Goal: Navigation & Orientation: Find specific page/section

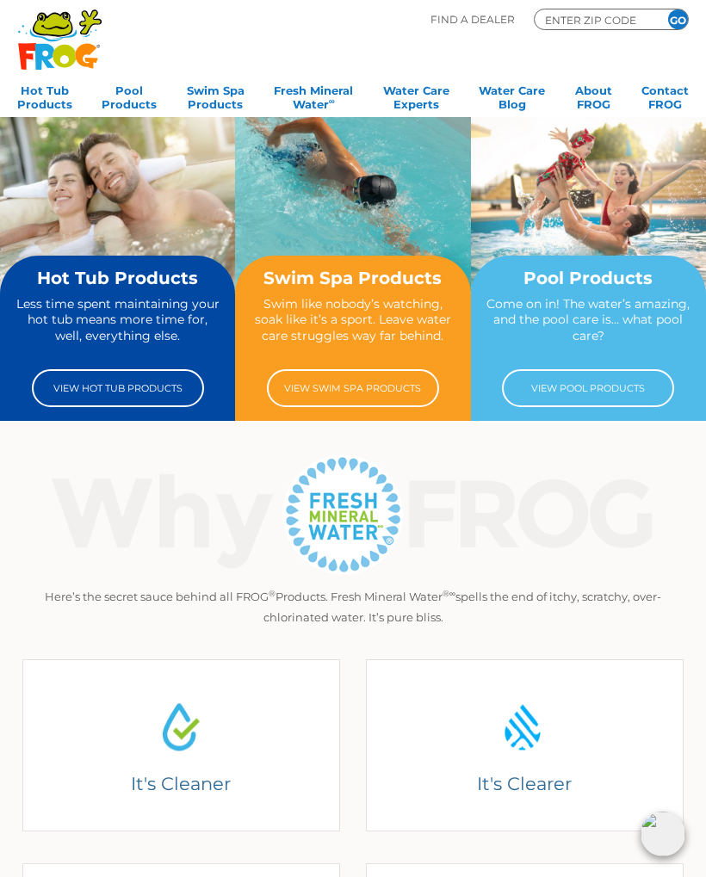
click at [616, 15] on input "ENTER ZIP CODE" at bounding box center [594, 19] width 103 height 15
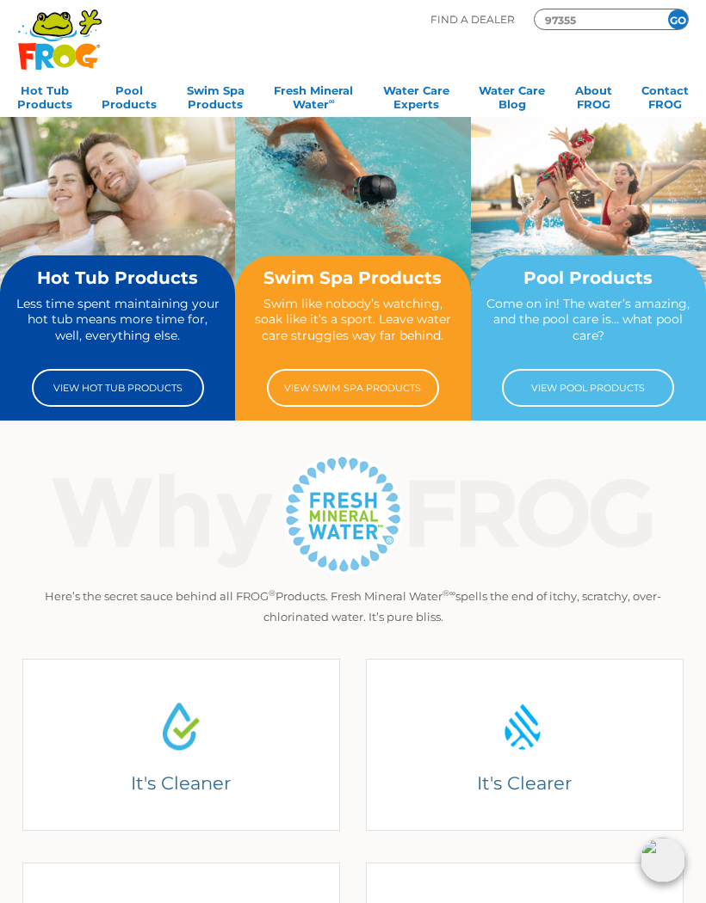
type input "97355"
click at [677, 17] on input "GO" at bounding box center [678, 19] width 20 height 20
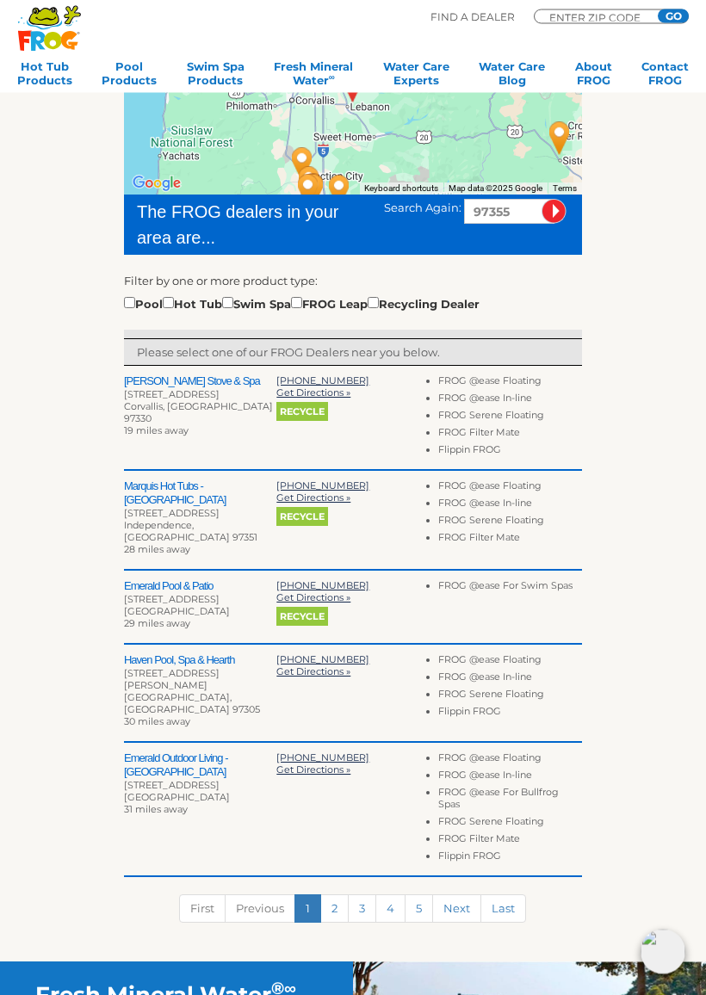
scroll to position [271, 0]
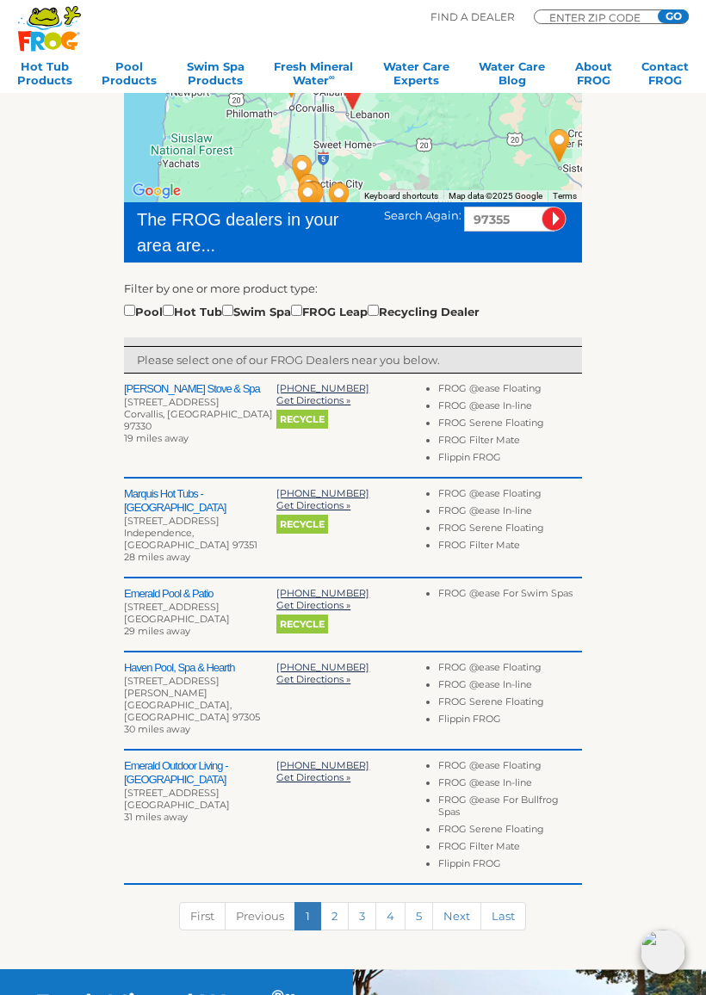
click at [334, 876] on link "2" at bounding box center [334, 916] width 28 height 28
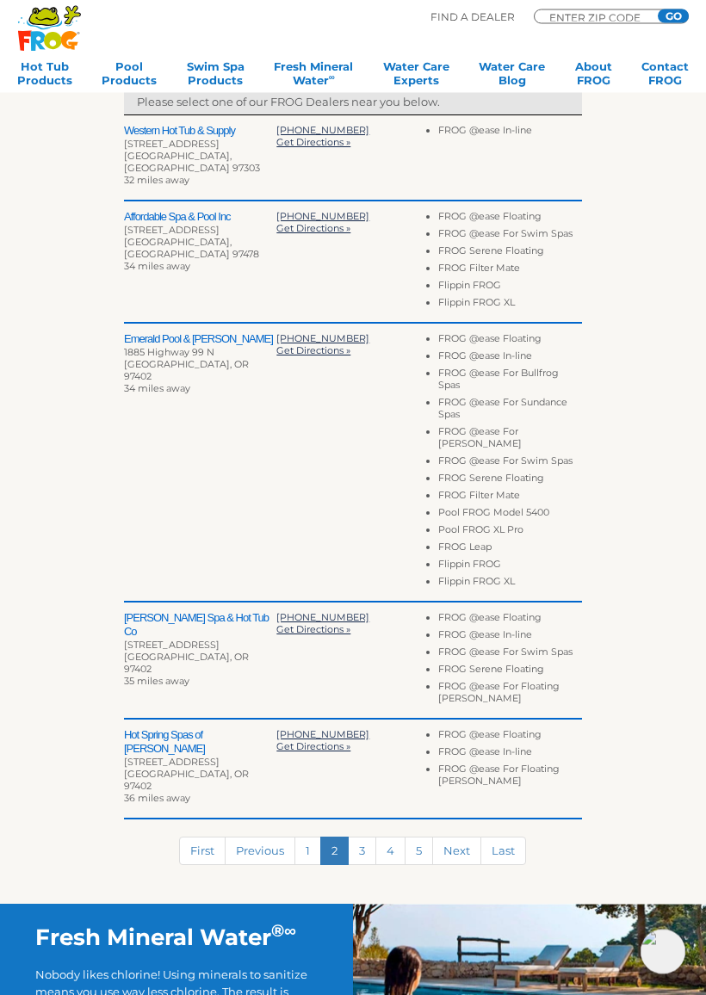
scroll to position [529, 0]
click at [365, 836] on link "3" at bounding box center [362, 850] width 28 height 28
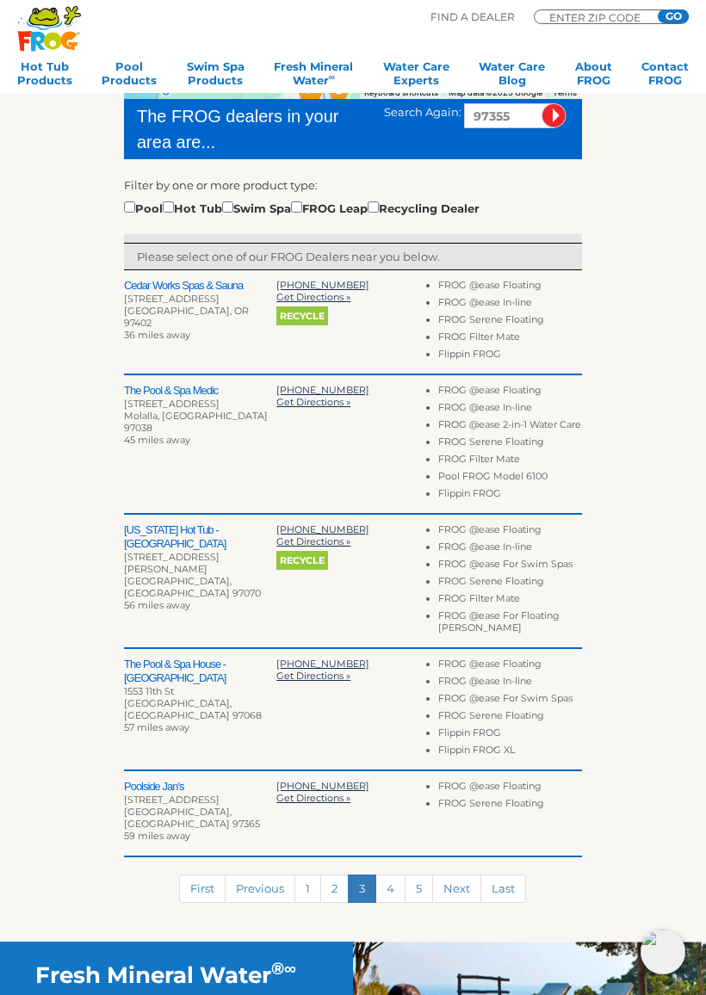
scroll to position [369, 0]
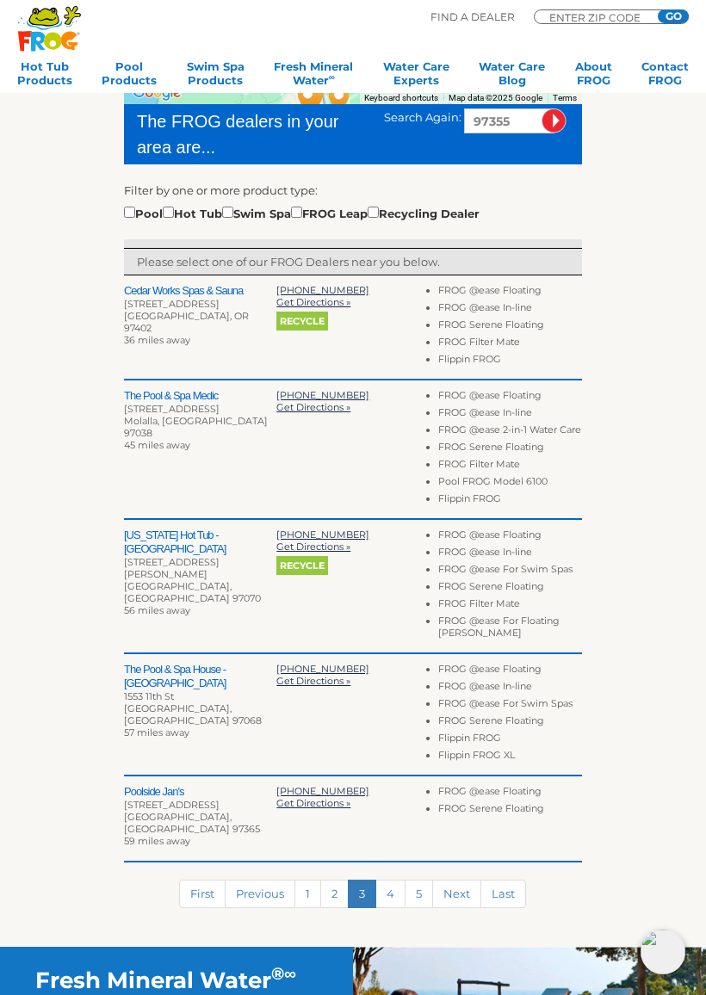
click at [394, 876] on link "4" at bounding box center [390, 893] width 30 height 28
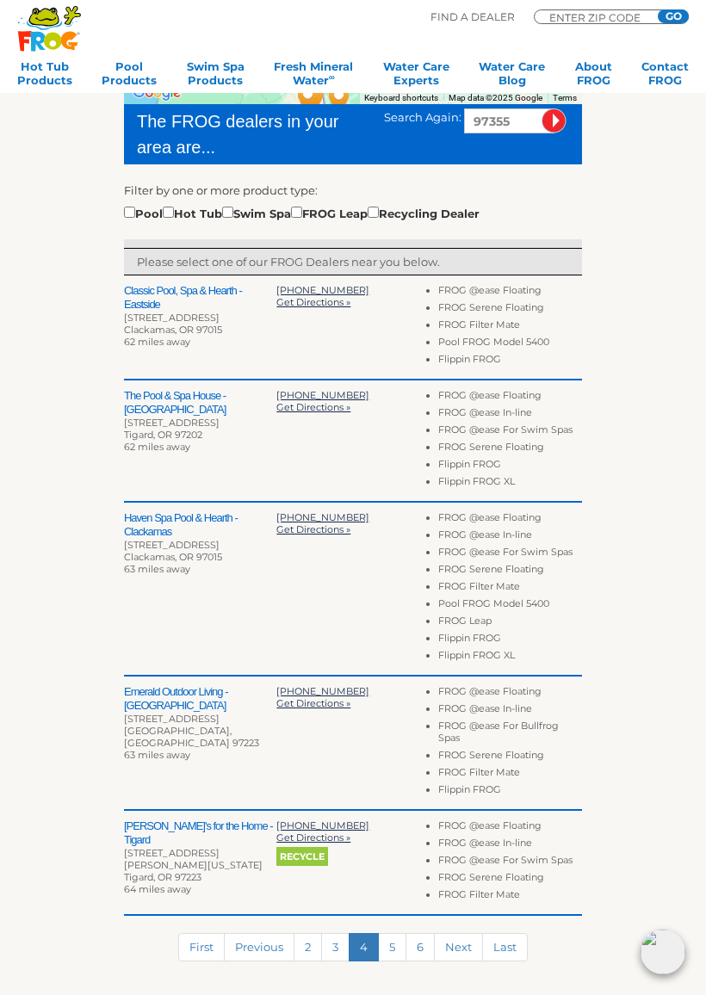
click at [203, 876] on link "First" at bounding box center [201, 947] width 46 height 28
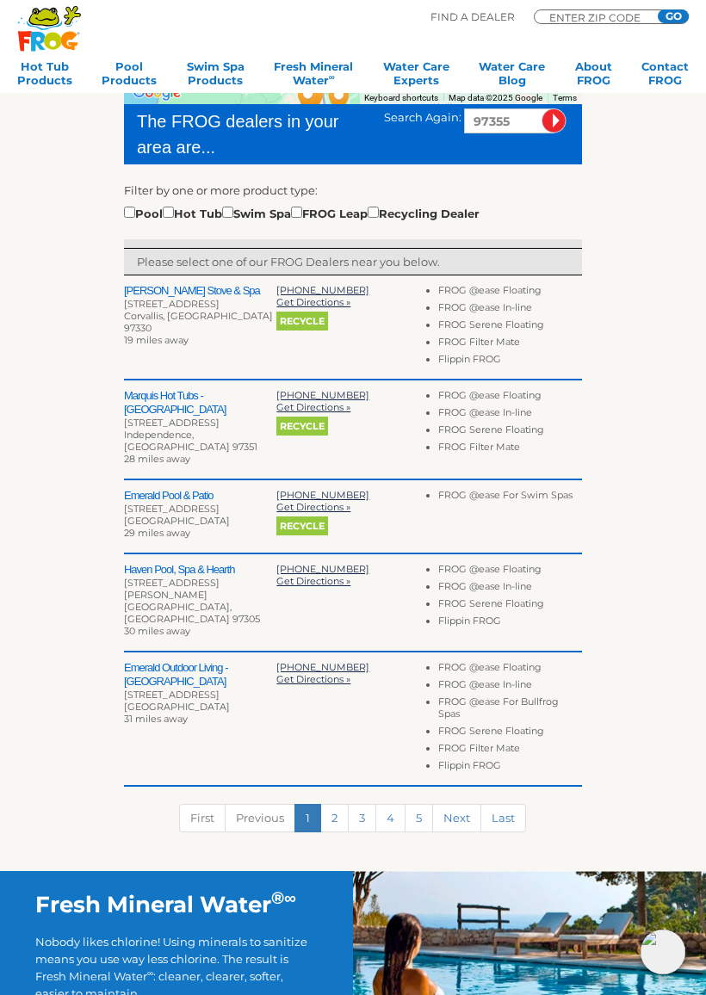
click at [174, 208] on input "checkbox" at bounding box center [168, 212] width 11 height 11
checkbox input "true"
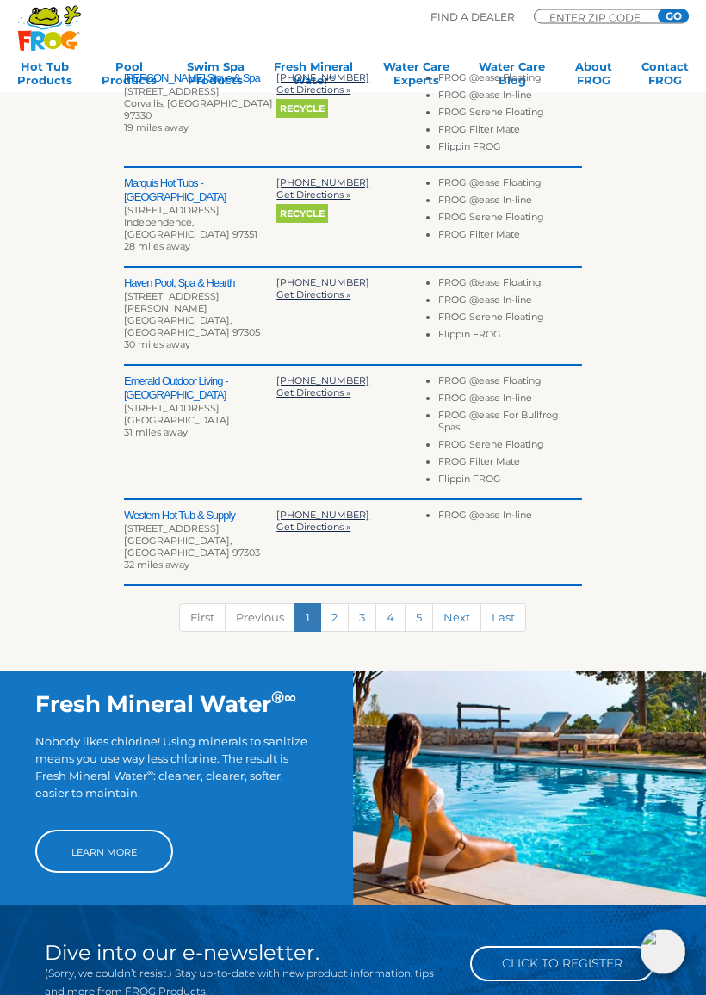
scroll to position [582, 0]
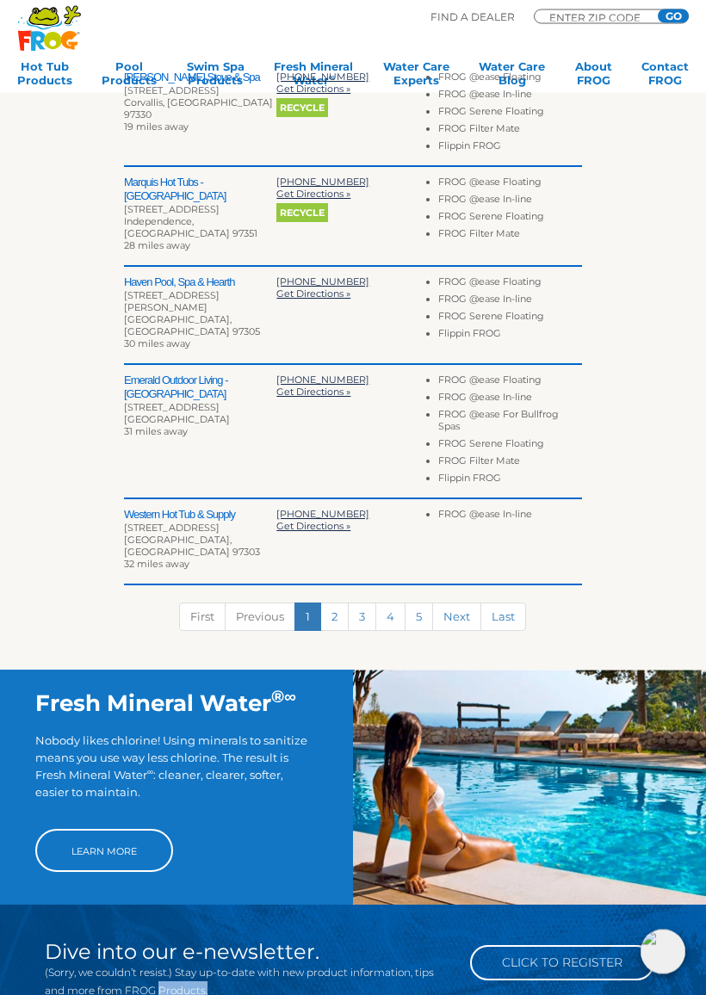
click at [250, 876] on div "Dive into our e-newsletter. (Sorry, we couldn’t resist.) Stay up-to-date with n…" at bounding box center [242, 967] width 441 height 125
